Goal: Task Accomplishment & Management: Manage account settings

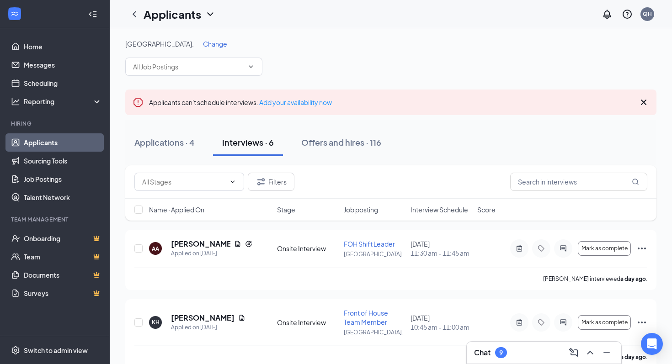
click at [431, 207] on span "Interview Schedule" at bounding box center [439, 209] width 58 height 9
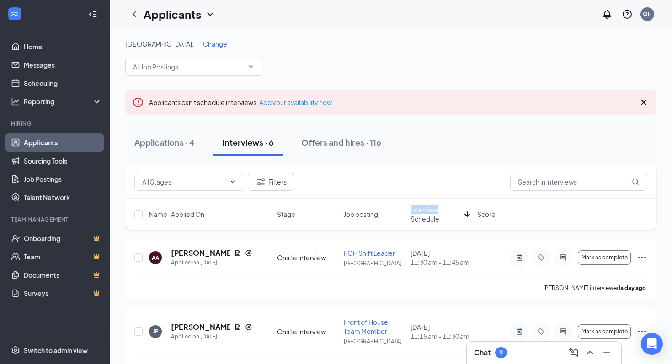
click at [431, 207] on span "Interview Schedule" at bounding box center [435, 214] width 50 height 18
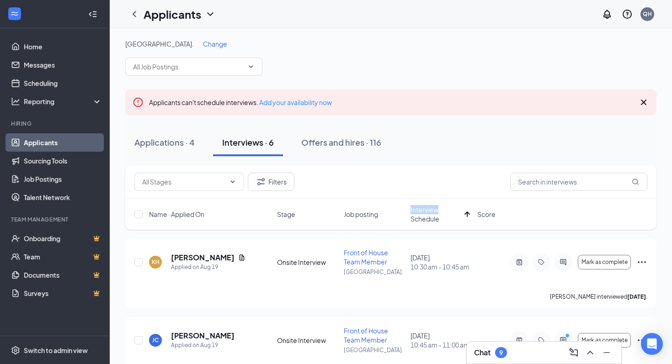
click at [397, 162] on div "Applications · 4 Interviews · 6 Offers and hires · 116" at bounding box center [390, 143] width 531 height 46
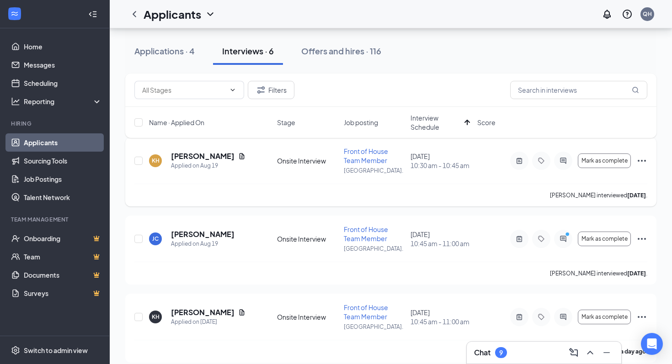
scroll to position [109, 0]
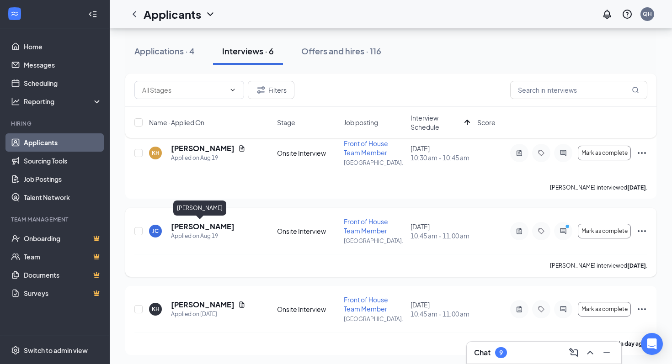
click at [206, 224] on h5 "[PERSON_NAME]" at bounding box center [203, 227] width 64 height 10
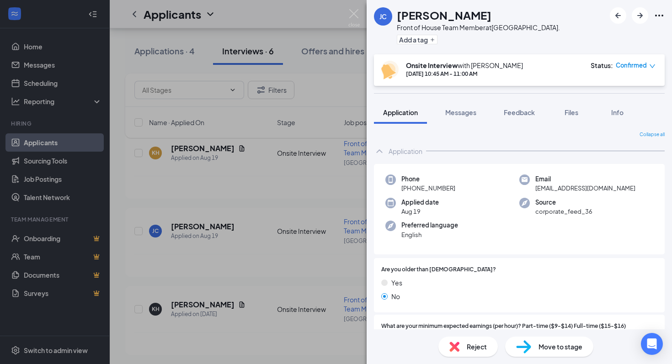
click at [478, 344] on span "Reject" at bounding box center [477, 347] width 20 height 10
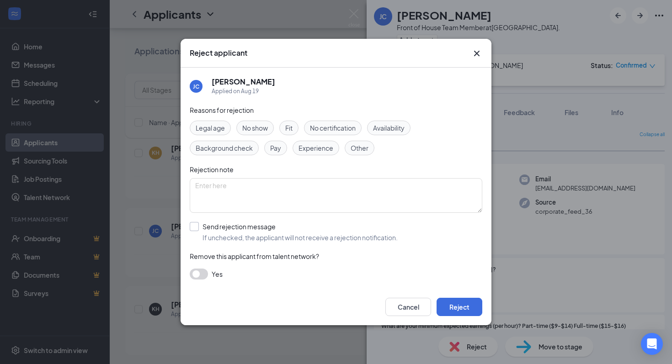
click at [247, 230] on input "Send rejection message If unchecked, the applicant will not receive a rejection…" at bounding box center [294, 232] width 208 height 20
checkbox input "true"
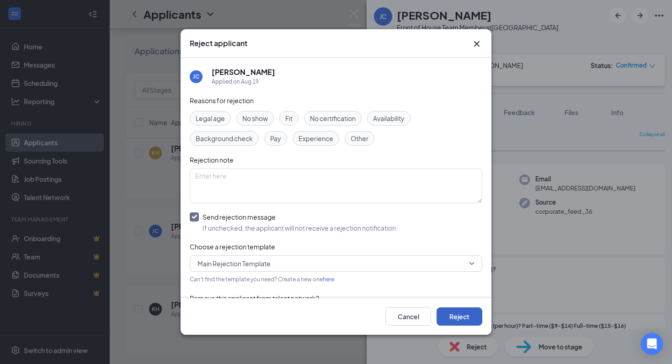
click at [469, 309] on button "Reject" at bounding box center [460, 317] width 46 height 18
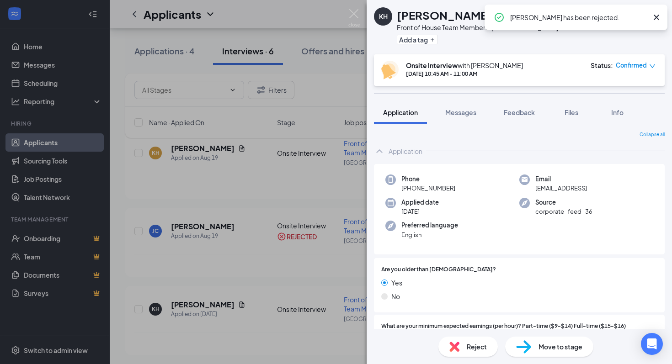
click at [304, 248] on div "KH [PERSON_NAME] Front of House Team Member at [GEOGRAPHIC_DATA]. Add a tag Ons…" at bounding box center [336, 182] width 672 height 364
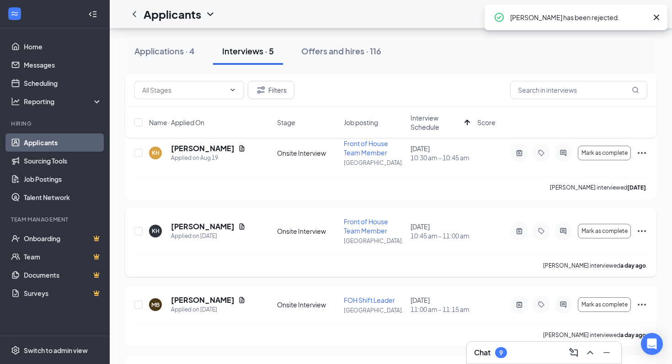
click at [185, 223] on h5 "[PERSON_NAME]" at bounding box center [203, 227] width 64 height 10
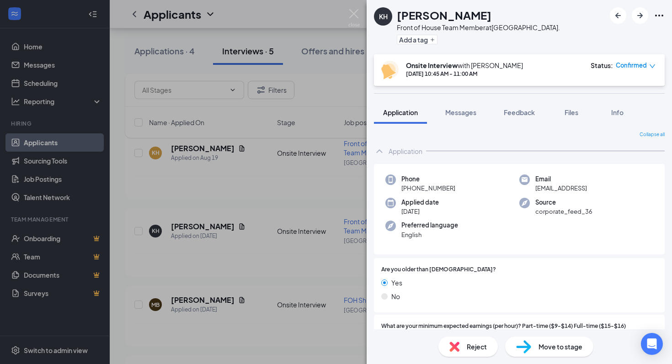
click at [467, 346] on span "Reject" at bounding box center [477, 347] width 20 height 10
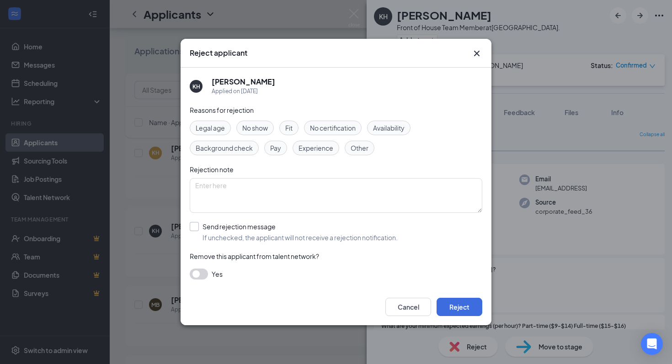
click at [235, 237] on input "Send rejection message If unchecked, the applicant will not receive a rejection…" at bounding box center [294, 232] width 208 height 20
checkbox input "true"
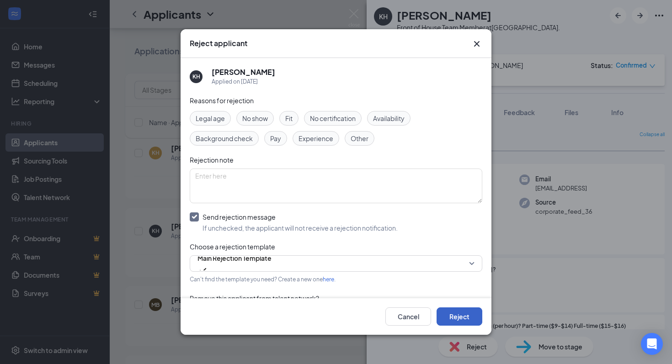
click at [463, 317] on button "Reject" at bounding box center [460, 317] width 46 height 18
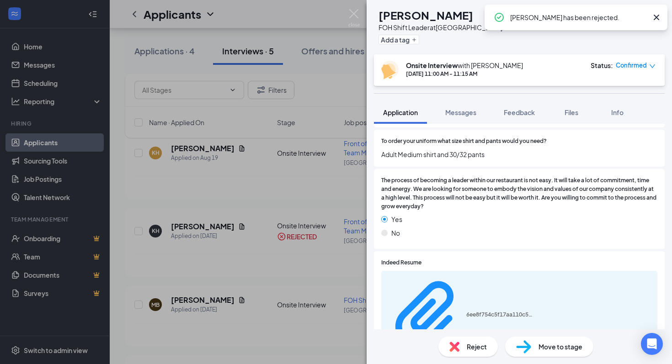
scroll to position [980, 0]
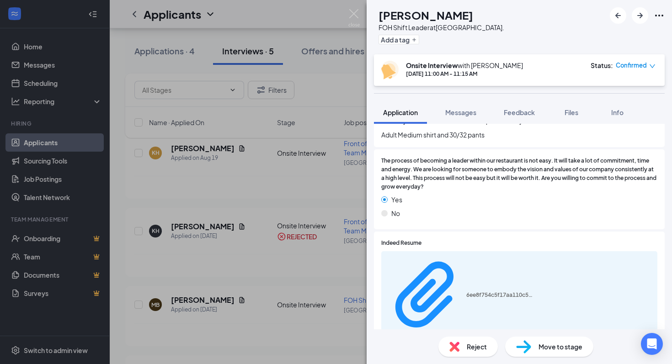
click at [471, 342] on span "Reject" at bounding box center [477, 347] width 20 height 10
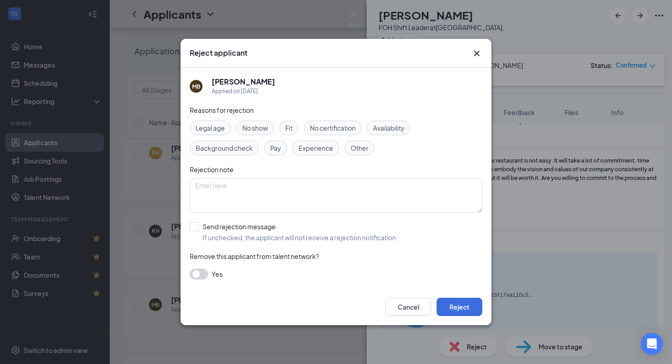
click at [253, 219] on div "Reasons for rejection Legal age No show Fit No certification Availability Backg…" at bounding box center [336, 197] width 293 height 184
click at [250, 225] on input "Send rejection message If unchecked, the applicant will not receive a rejection…" at bounding box center [294, 232] width 208 height 20
checkbox input "true"
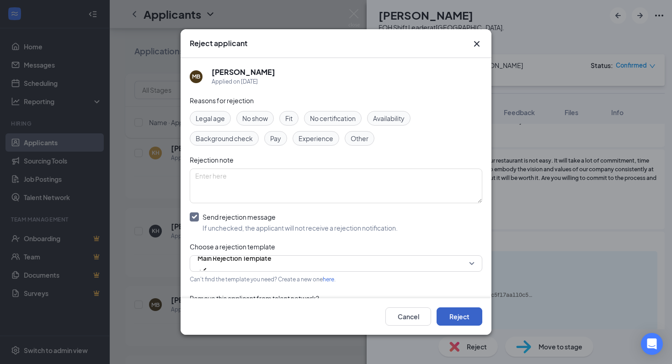
click at [457, 314] on button "Reject" at bounding box center [460, 317] width 46 height 18
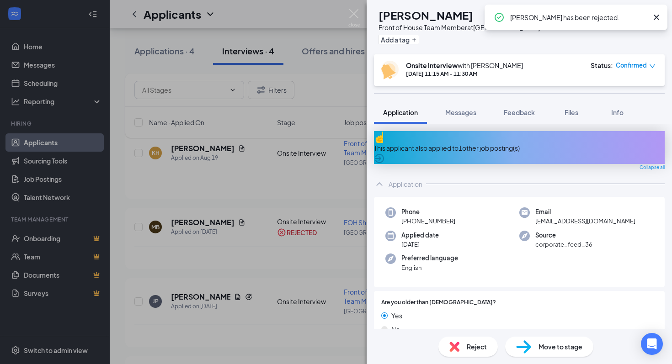
click at [461, 339] on div "Reject" at bounding box center [467, 347] width 59 height 20
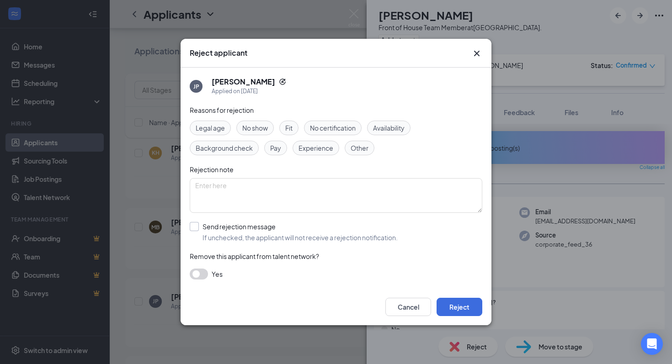
click at [250, 234] on input "Send rejection message If unchecked, the applicant will not receive a rejection…" at bounding box center [294, 232] width 208 height 20
checkbox input "true"
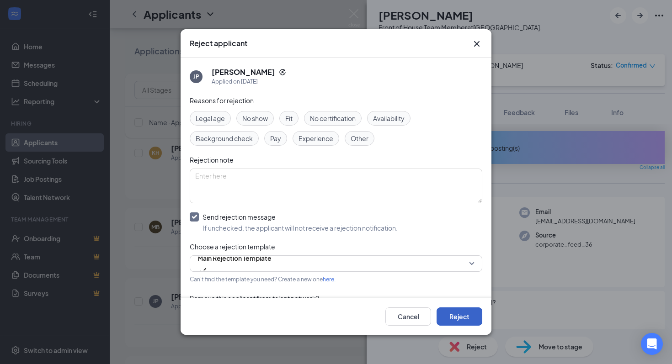
click at [448, 312] on button "Reject" at bounding box center [460, 317] width 46 height 18
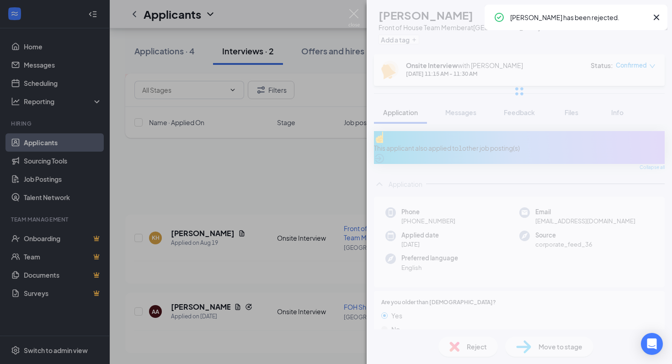
scroll to position [24, 0]
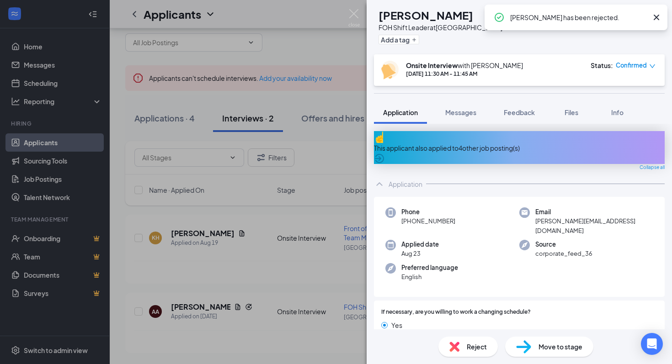
click at [469, 342] on span "Reject" at bounding box center [477, 347] width 20 height 10
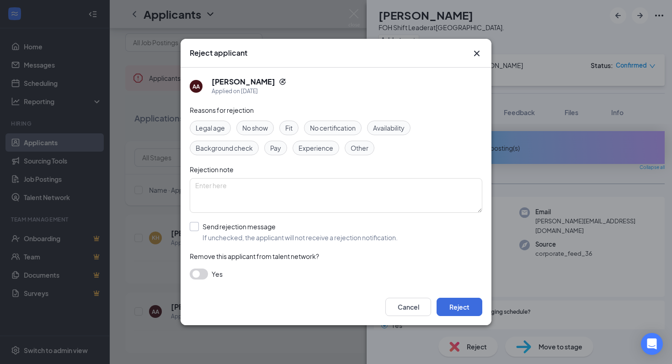
click at [282, 225] on input "Send rejection message If unchecked, the applicant will not receive a rejection…" at bounding box center [294, 232] width 208 height 20
checkbox input "true"
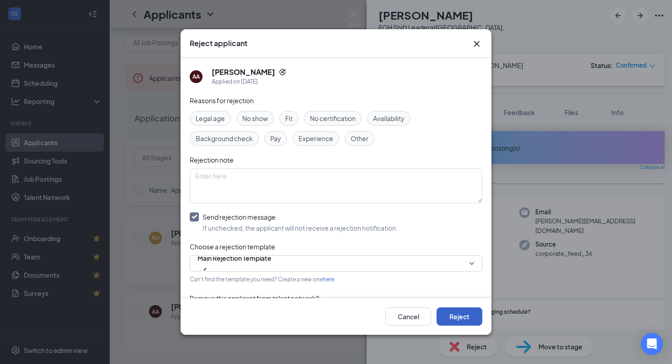
click at [458, 318] on button "Reject" at bounding box center [460, 317] width 46 height 18
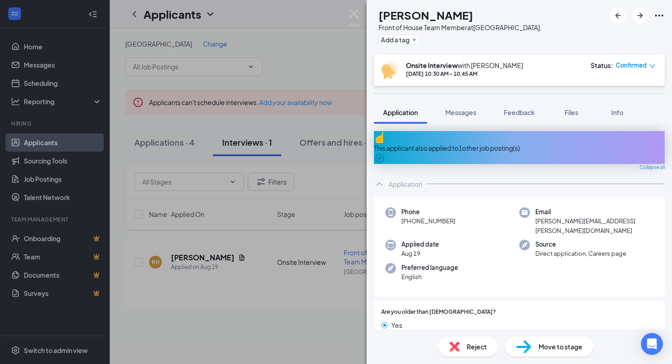
click at [483, 344] on span "Reject" at bounding box center [477, 347] width 20 height 10
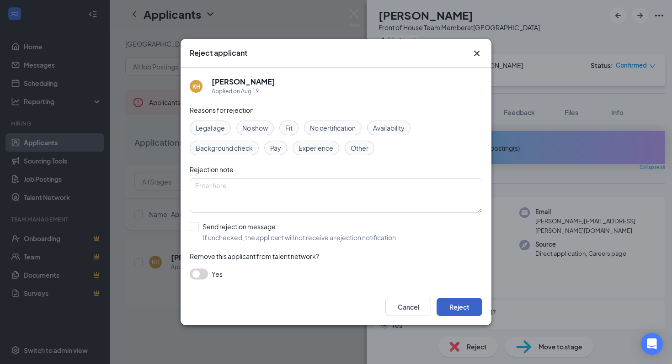
click at [458, 302] on button "Reject" at bounding box center [460, 307] width 46 height 18
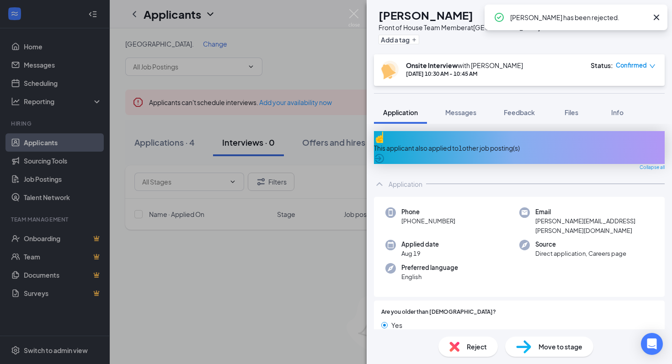
click at [294, 229] on div "KH [PERSON_NAME] Front of House Team Member at [GEOGRAPHIC_DATA]. Add a tag Ons…" at bounding box center [336, 182] width 672 height 364
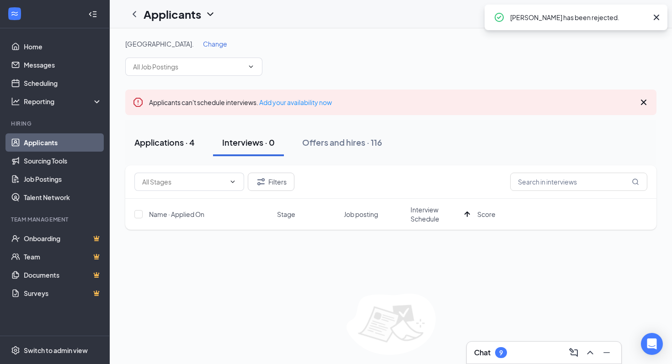
click at [178, 149] on button "Applications · 4" at bounding box center [164, 142] width 79 height 27
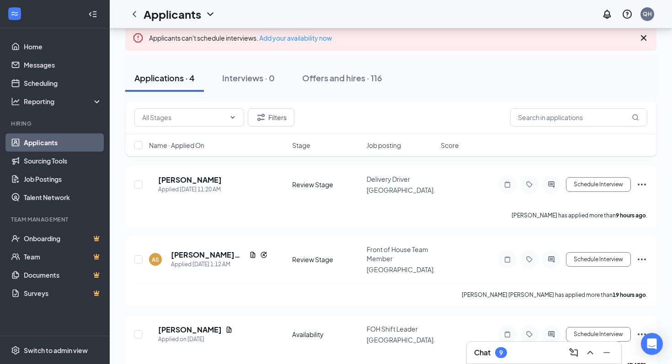
scroll to position [53, 0]
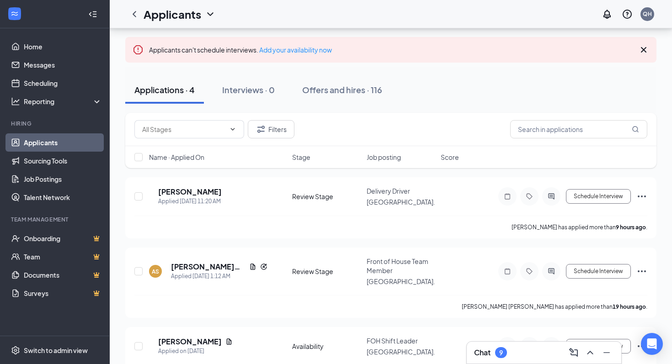
click at [192, 156] on span "Name · Applied On" at bounding box center [176, 157] width 55 height 9
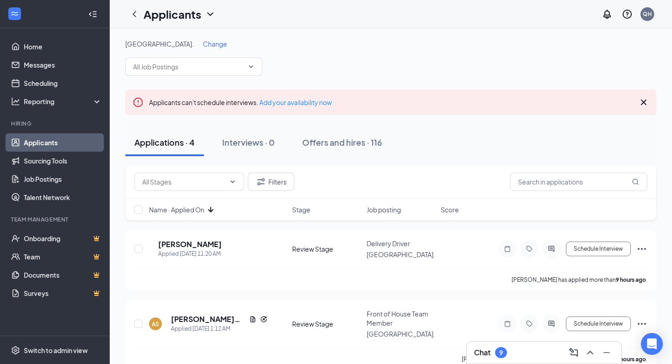
click at [186, 212] on span "Name · Applied On" at bounding box center [176, 209] width 55 height 9
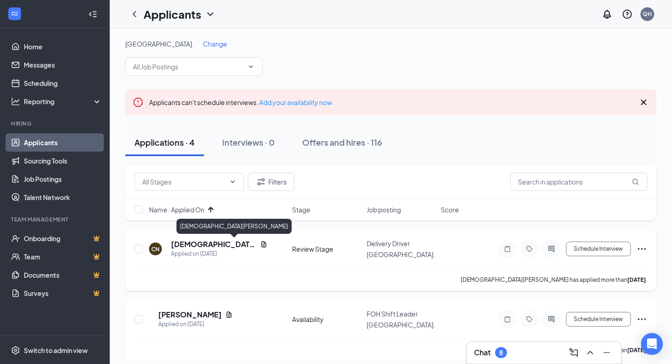
click at [198, 245] on h5 "[DEMOGRAPHIC_DATA][PERSON_NAME]" at bounding box center [213, 245] width 85 height 10
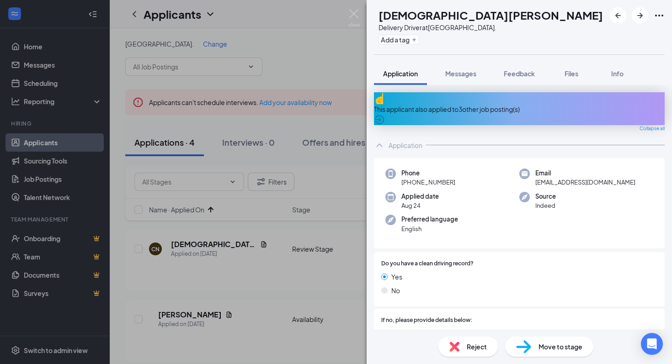
click at [480, 111] on div "This applicant also applied to 3 other job posting(s)" at bounding box center [519, 108] width 291 height 33
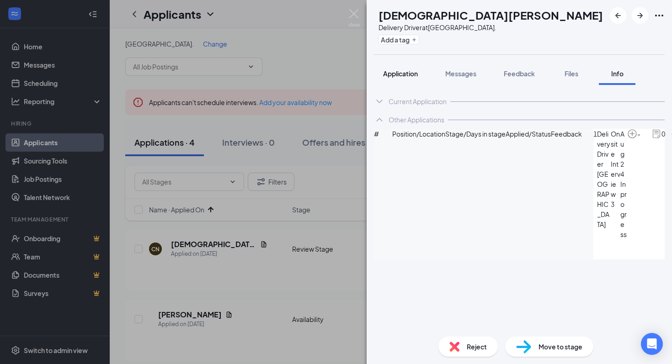
click at [400, 69] on span "Application" at bounding box center [400, 73] width 35 height 8
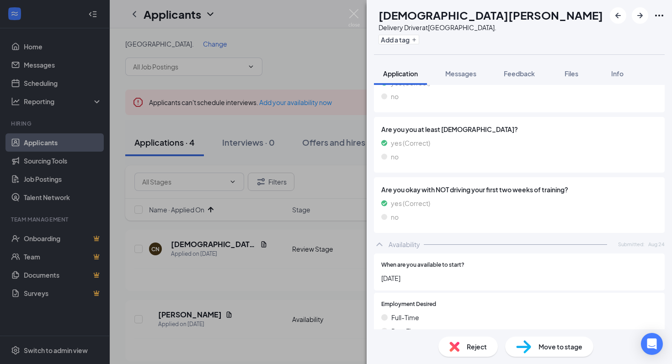
scroll to position [1367, 0]
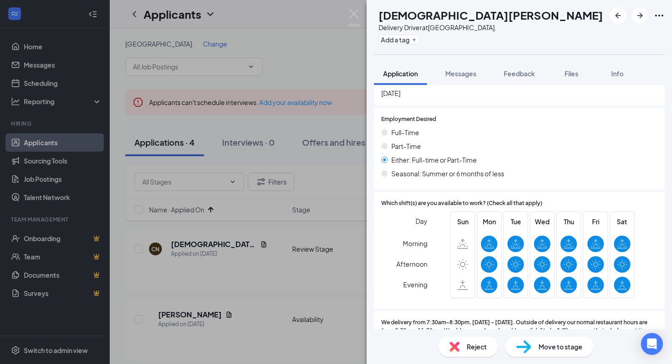
click at [531, 349] on div "Move to stage" at bounding box center [549, 347] width 88 height 20
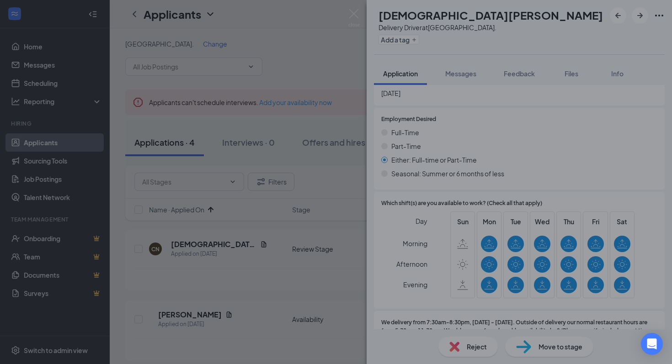
scroll to position [1364, 0]
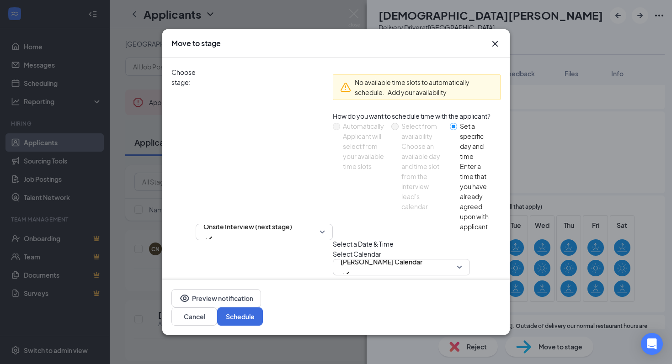
click at [338, 299] on input "[DATE]" at bounding box center [400, 304] width 124 height 10
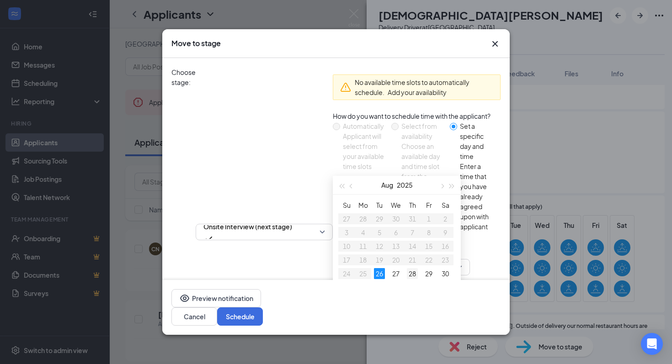
type input "[DATE]"
click at [407, 268] on div "28" at bounding box center [412, 273] width 11 height 11
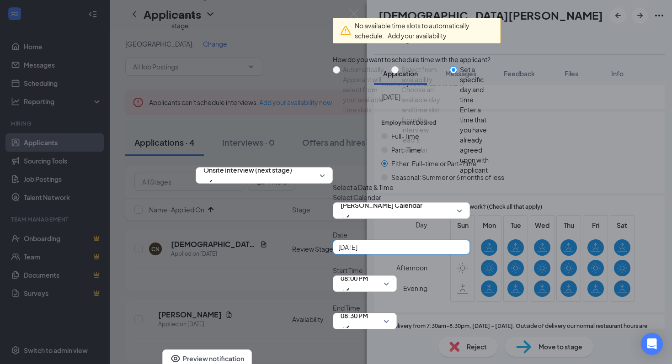
scroll to position [18, 0]
click at [342, 272] on span "08:00 PM" at bounding box center [354, 279] width 27 height 14
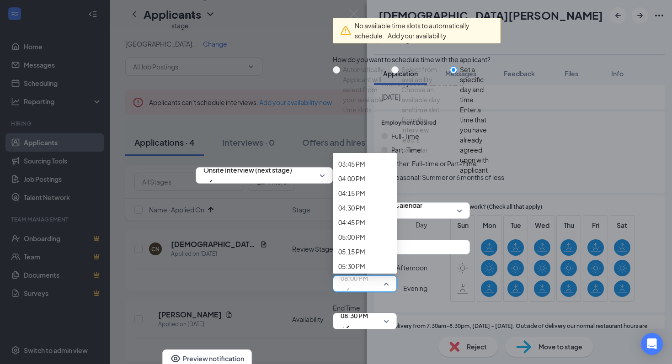
scroll to position [891, 0]
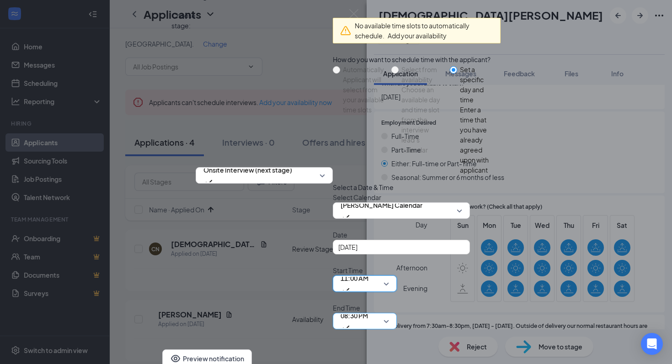
click at [397, 313] on div "08:30 PM" at bounding box center [365, 321] width 64 height 16
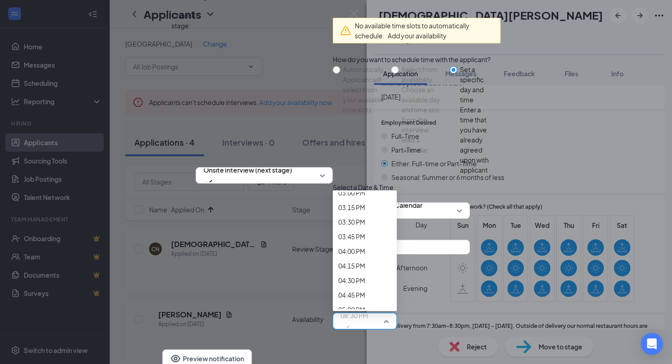
scroll to position [887, 0]
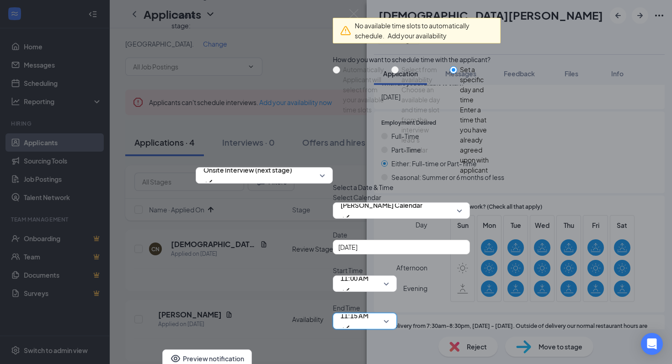
click at [473, 250] on div "Date [DATE] [DATE] Su Mo Tu We Th Fr Sa 27 28 29 30 31 1 2 3 4 5 6 7 8 9 10 11 …" at bounding box center [417, 280] width 168 height 100
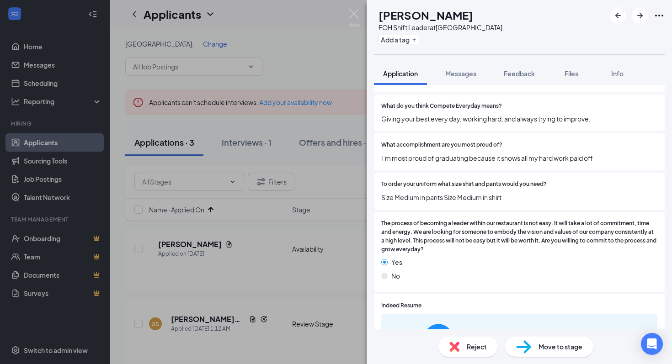
scroll to position [1015, 0]
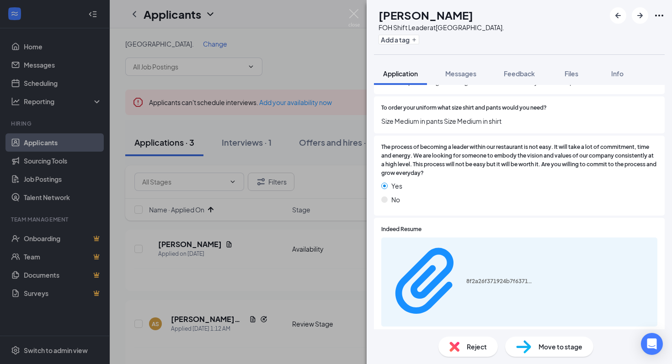
click at [220, 261] on div "KG [PERSON_NAME] FOH Shift Leader at [GEOGRAPHIC_DATA]. Add a tag Application M…" at bounding box center [336, 182] width 672 height 364
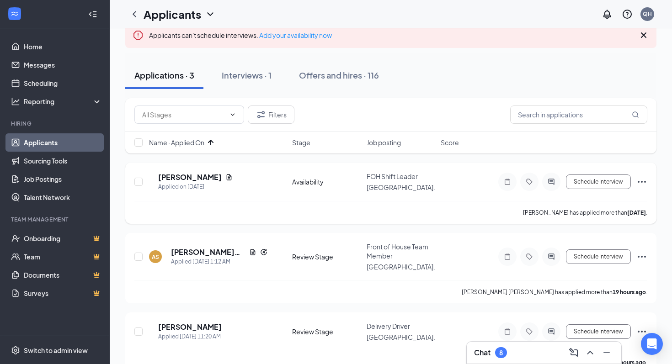
scroll to position [88, 0]
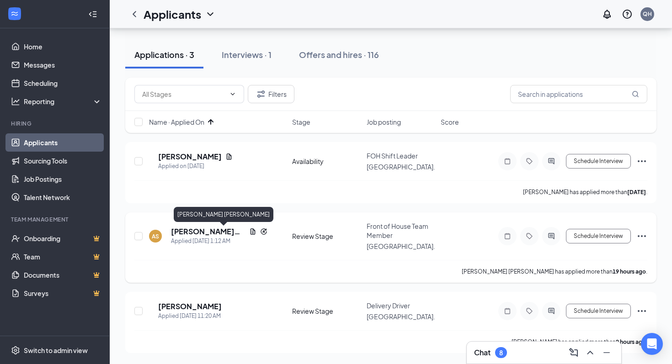
click at [187, 232] on h5 "[PERSON_NAME] [PERSON_NAME]" at bounding box center [208, 232] width 75 height 10
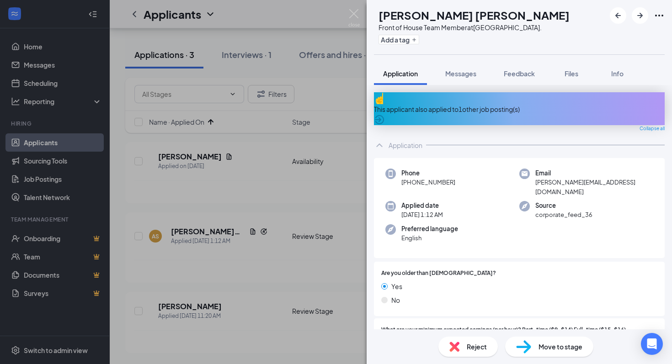
click at [447, 98] on div "This applicant also applied to 1 other job posting(s)" at bounding box center [519, 108] width 291 height 33
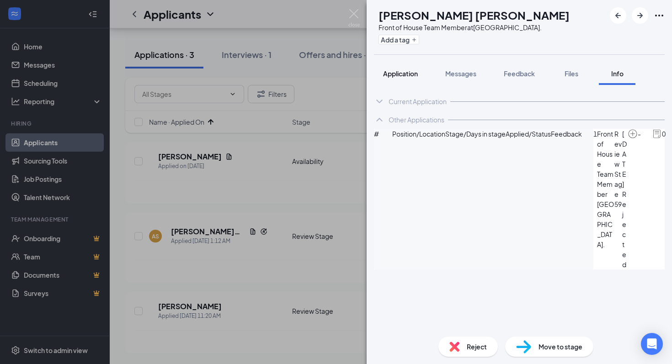
click at [401, 76] on span "Application" at bounding box center [400, 73] width 35 height 8
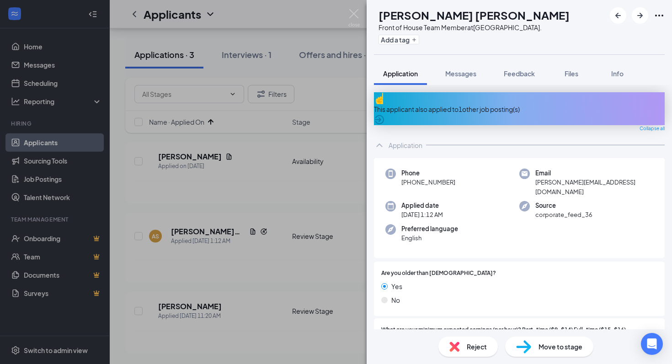
click at [490, 104] on div "This applicant also applied to 1 other job posting(s)" at bounding box center [519, 109] width 291 height 10
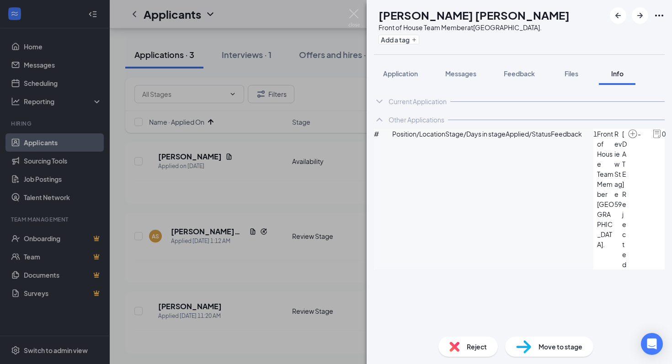
click at [409, 119] on div "Other Applications" at bounding box center [417, 119] width 56 height 9
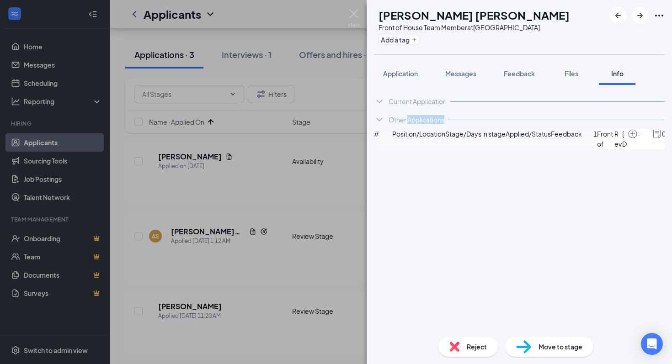
click at [409, 119] on div "Other Applications" at bounding box center [417, 119] width 56 height 9
drag, startPoint x: 406, startPoint y: 50, endPoint x: 405, endPoint y: 64, distance: 13.3
click at [406, 52] on div "AS [PERSON_NAME] [PERSON_NAME] Front of House Team Member at [GEOGRAPHIC_DATA].…" at bounding box center [519, 27] width 305 height 54
click at [405, 75] on span "Application" at bounding box center [400, 73] width 35 height 8
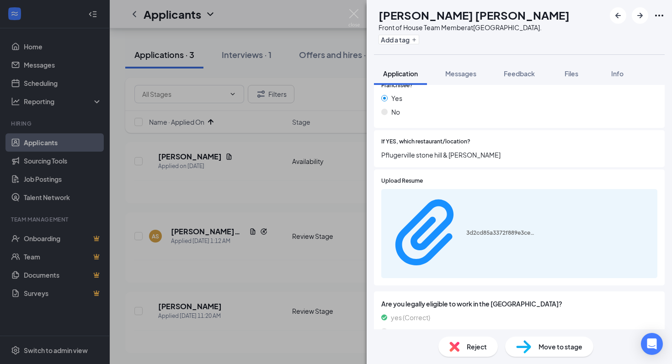
scroll to position [799, 0]
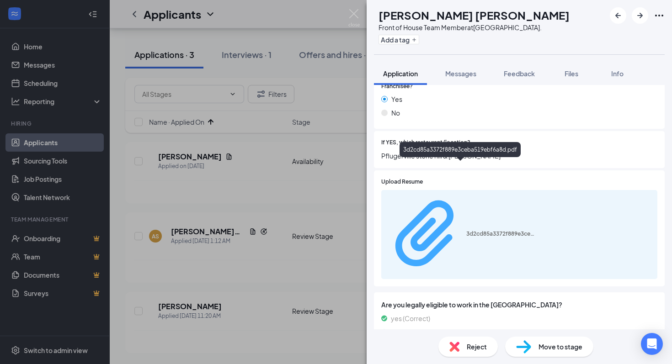
click at [466, 230] on div "3d2cd85a3372f889e3ceba519ebf6a8d.pdf" at bounding box center [500, 233] width 69 height 7
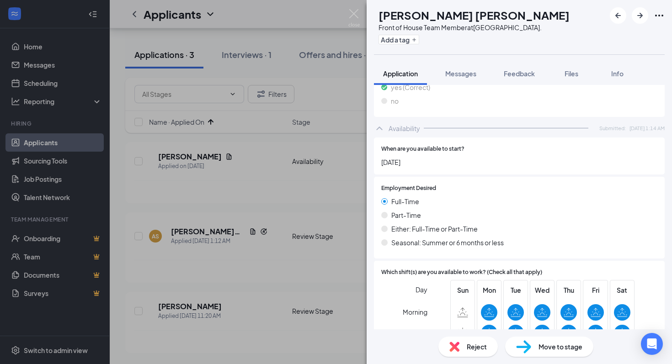
scroll to position [1101, 0]
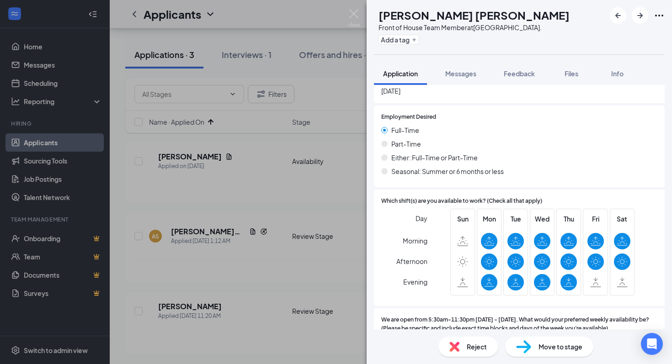
click at [541, 343] on span "Move to stage" at bounding box center [560, 347] width 44 height 10
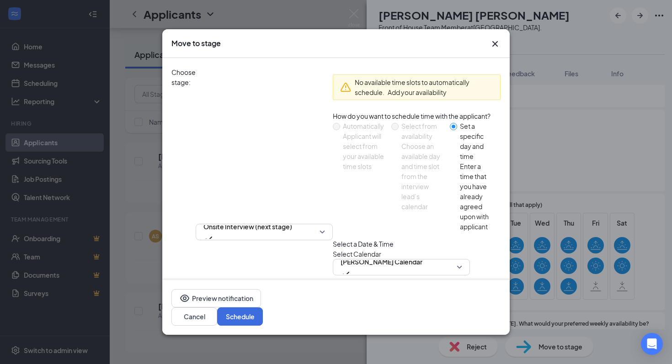
click at [338, 299] on input "[DATE]" at bounding box center [400, 304] width 124 height 10
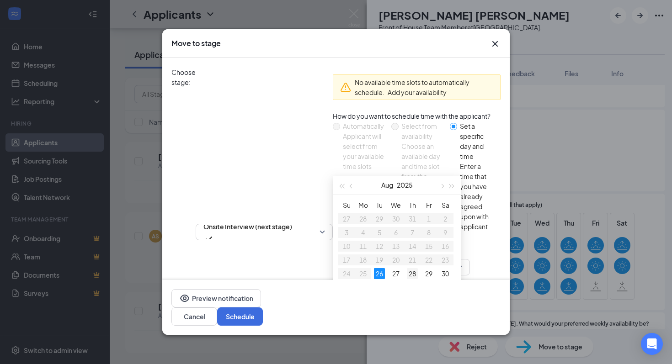
type input "[DATE]"
click at [407, 268] on div "28" at bounding box center [412, 273] width 11 height 11
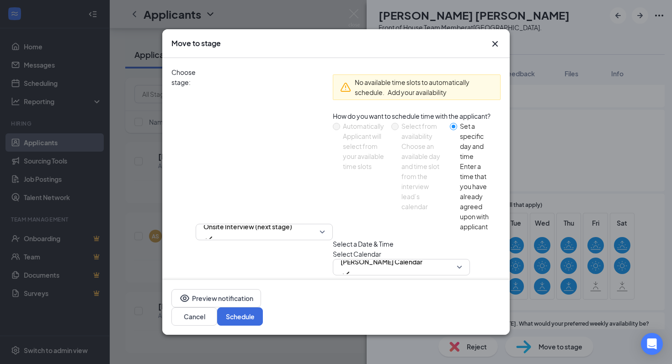
click at [341, 328] on span "08:00 PM" at bounding box center [354, 335] width 27 height 14
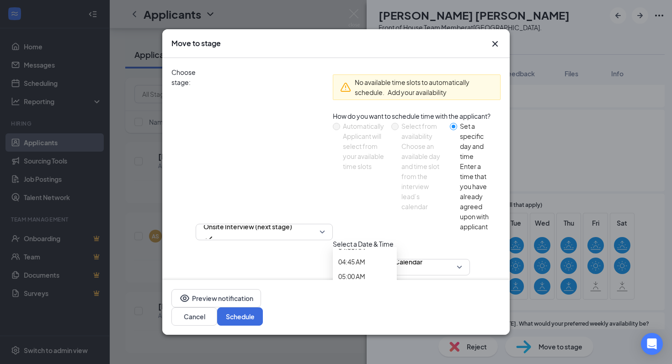
click at [491, 261] on div "Select a Date & Time Select Calendar [PERSON_NAME] Calendar Date [DATE] [DATE] …" at bounding box center [417, 312] width 168 height 147
click at [354, 328] on span "11:15 AM" at bounding box center [355, 340] width 28 height 25
click at [353, 7] on span "10:45 AM" at bounding box center [364, 2] width 53 height 10
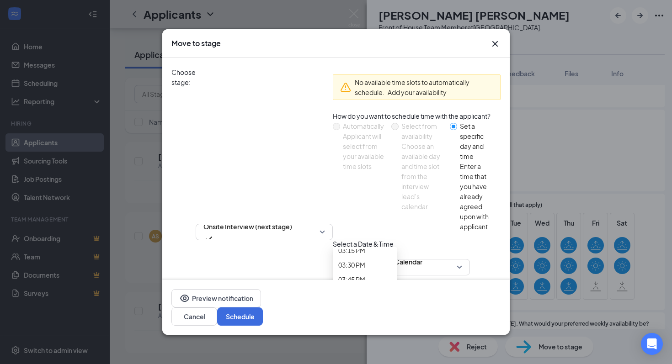
scroll to position [892, 0]
click at [365, 13] on span "11:00 AM" at bounding box center [351, 8] width 27 height 10
click at [480, 287] on div "Date [DATE] [DATE] Su Mo Tu We Th Fr Sa 27 28 29 30 31 1 2 3 4 5 6 7 8 9 10 11 …" at bounding box center [417, 337] width 168 height 100
click at [263, 318] on button "Schedule" at bounding box center [240, 317] width 46 height 18
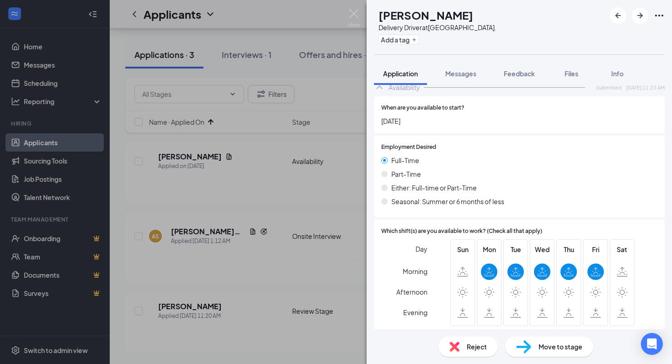
scroll to position [1312, 0]
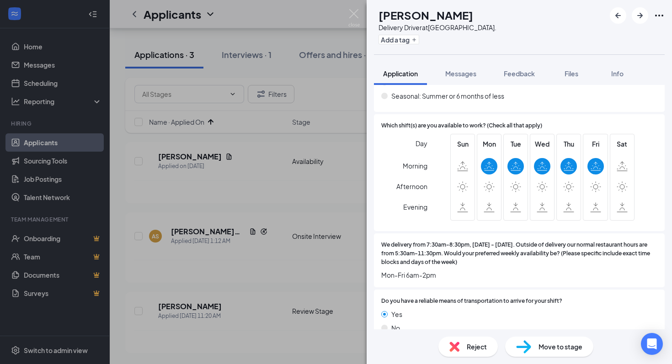
click at [527, 346] on img at bounding box center [523, 347] width 15 height 13
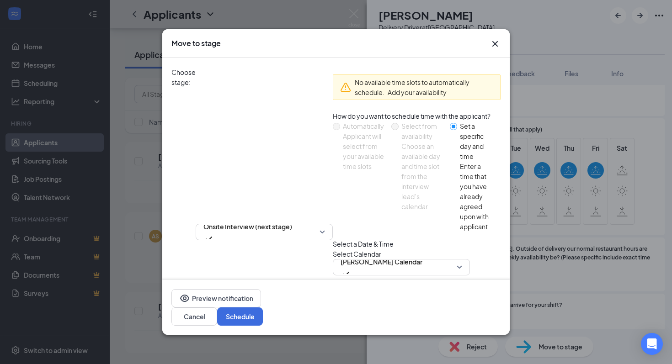
click at [333, 297] on div "[DATE]" at bounding box center [401, 304] width 137 height 15
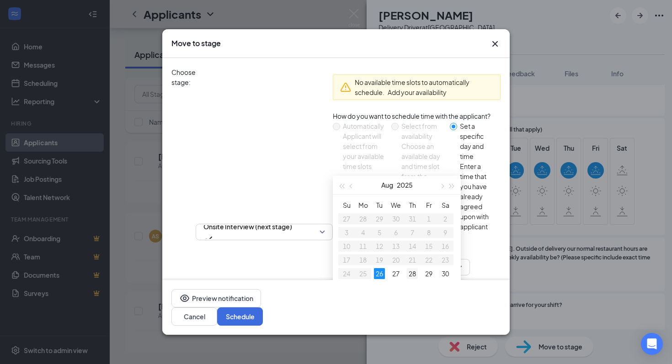
type input "[DATE]"
click at [407, 268] on div "28" at bounding box center [412, 273] width 11 height 11
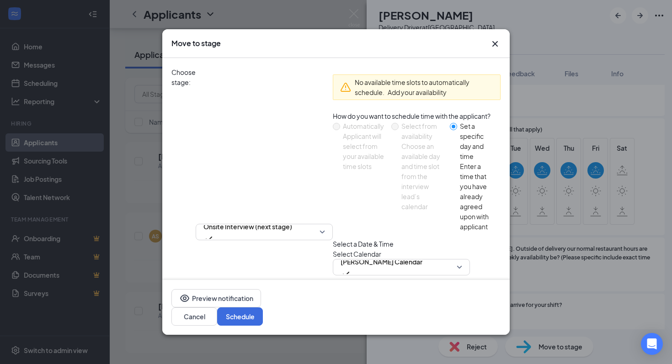
click at [341, 328] on span "08:00 PM" at bounding box center [354, 335] width 27 height 14
click at [352, 21] on span "11:15 AM" at bounding box center [364, 16] width 53 height 10
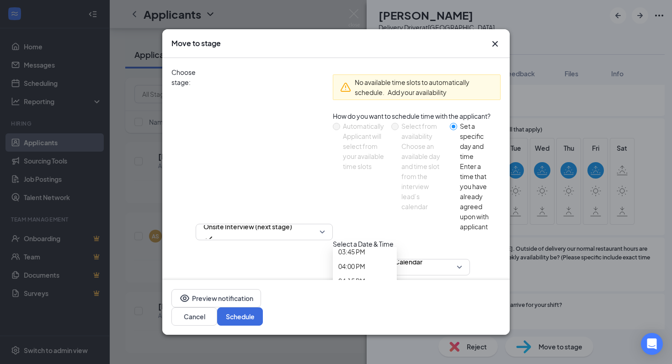
click at [365, 8] on span "11:30 AM" at bounding box center [351, 3] width 27 height 10
click at [472, 249] on div "Select Calendar [PERSON_NAME] Calendar" at bounding box center [417, 262] width 168 height 27
click at [263, 316] on button "Schedule" at bounding box center [240, 317] width 46 height 18
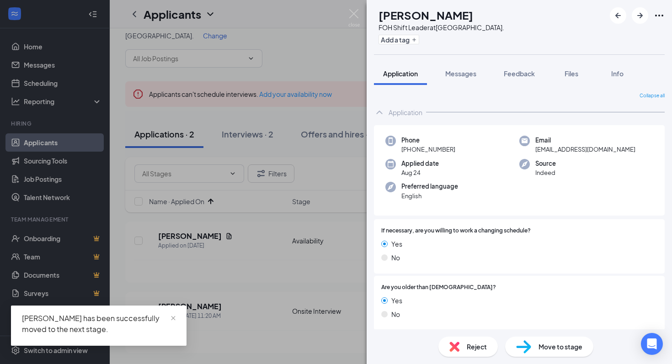
click at [240, 211] on div "KG [PERSON_NAME] FOH Shift Leader at [GEOGRAPHIC_DATA]. Add a tag Application M…" at bounding box center [336, 182] width 672 height 364
